Goal: Information Seeking & Learning: Learn about a topic

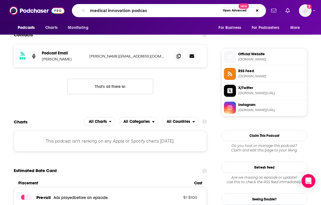
type input "medical innovation podcast"
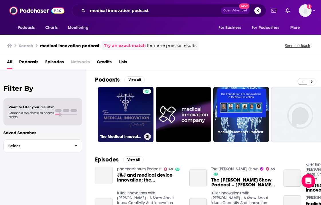
click at [130, 118] on link "The Medical Innovation Podcast" at bounding box center [126, 115] width 56 height 56
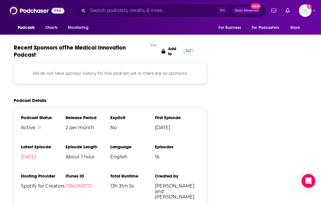
scroll to position [685, 0]
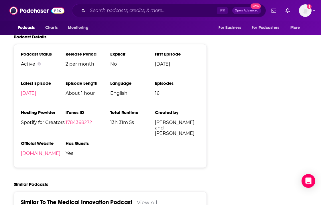
click at [60, 156] on li "Official Website [DOMAIN_NAME]" at bounding box center [43, 150] width 45 height 20
click at [59, 152] on link "[DOMAIN_NAME]" at bounding box center [40, 152] width 39 height 5
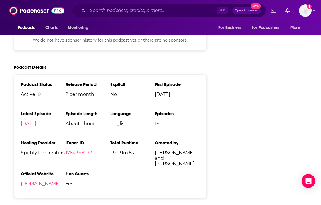
scroll to position [659, 0]
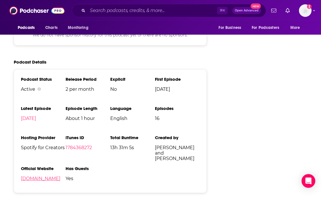
click at [51, 177] on link "[DOMAIN_NAME]" at bounding box center [40, 178] width 39 height 5
click at [116, 12] on input "Search podcasts, credits, & more..." at bounding box center [152, 10] width 129 height 9
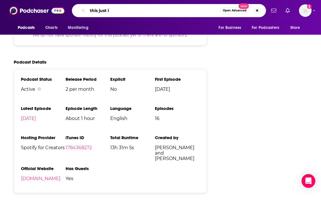
type input "this just in"
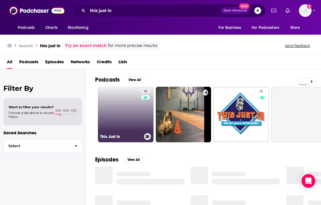
click at [121, 112] on link "30 This Just In" at bounding box center [126, 115] width 56 height 56
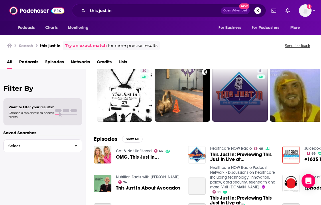
scroll to position [27, 1]
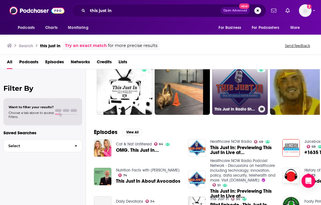
click at [237, 89] on link "8 This Just In Radio Show" at bounding box center [240, 87] width 56 height 56
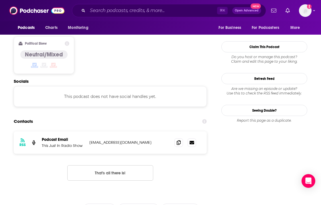
scroll to position [448, 0]
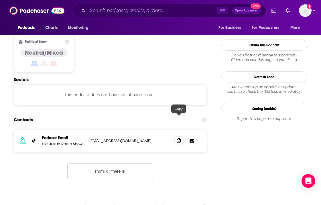
click at [179, 138] on icon at bounding box center [179, 140] width 4 height 5
click at [105, 9] on input "Search podcasts, credits, & more..." at bounding box center [152, 10] width 129 height 9
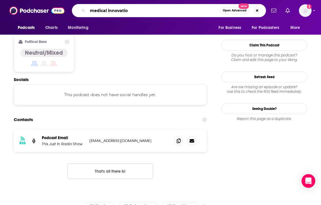
type input "medical innovation"
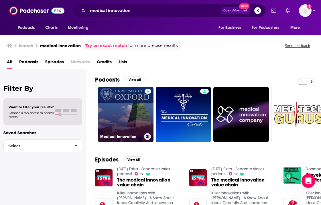
click at [123, 129] on link "6 Medical Innovation" at bounding box center [126, 115] width 56 height 56
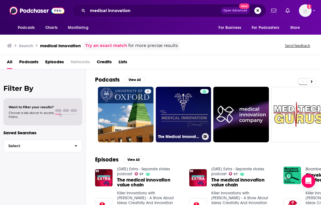
click at [192, 117] on link "The Medical Innovation Podcast" at bounding box center [184, 115] width 56 height 56
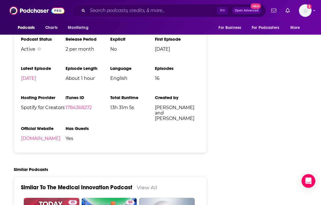
scroll to position [700, 0]
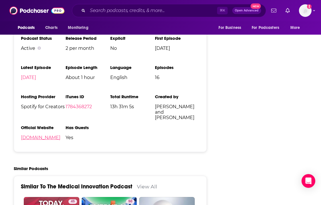
click at [60, 137] on link "[DOMAIN_NAME]" at bounding box center [40, 137] width 39 height 5
